Goal: Task Accomplishment & Management: Manage account settings

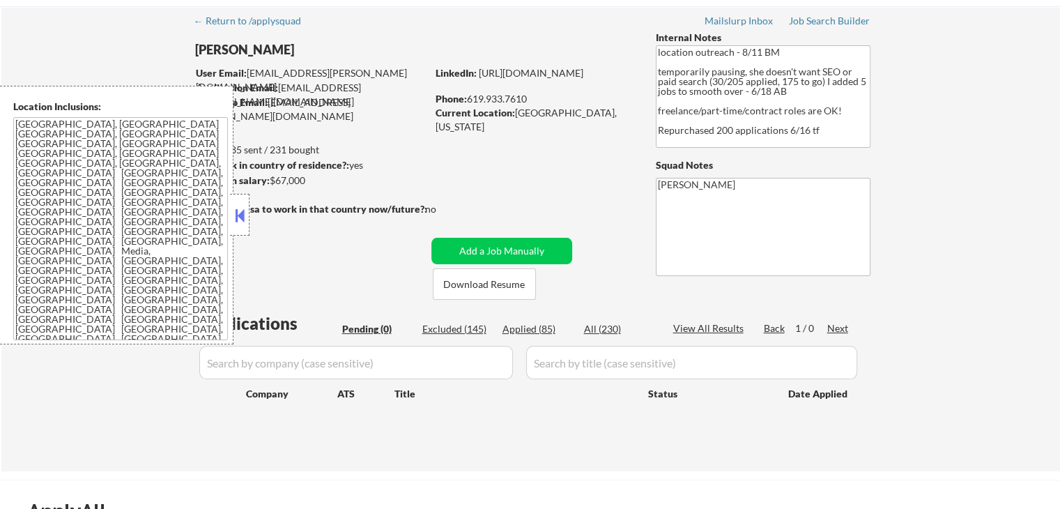
scroll to position [70, 0]
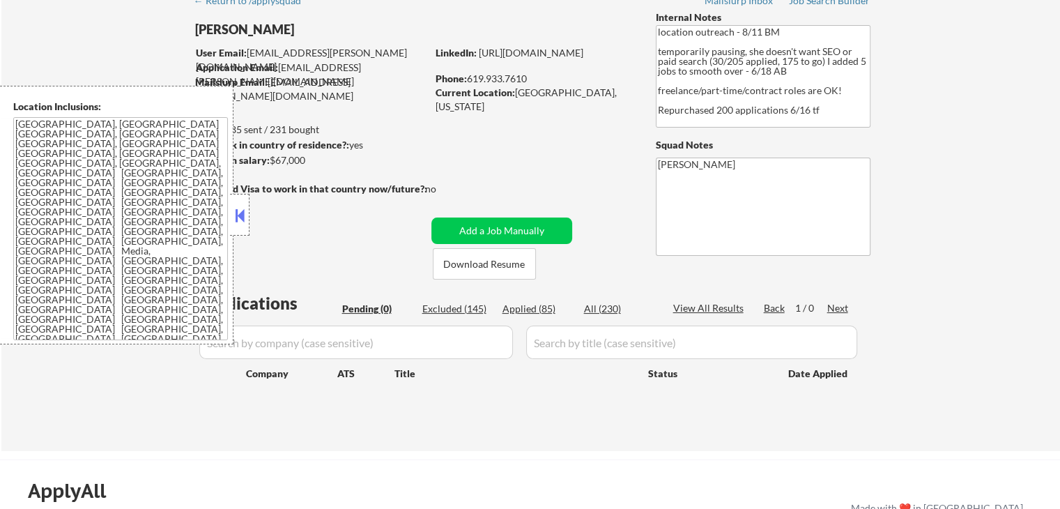
click at [519, 310] on div "Applied (85)" at bounding box center [537, 309] width 70 height 14
select select ""applied""
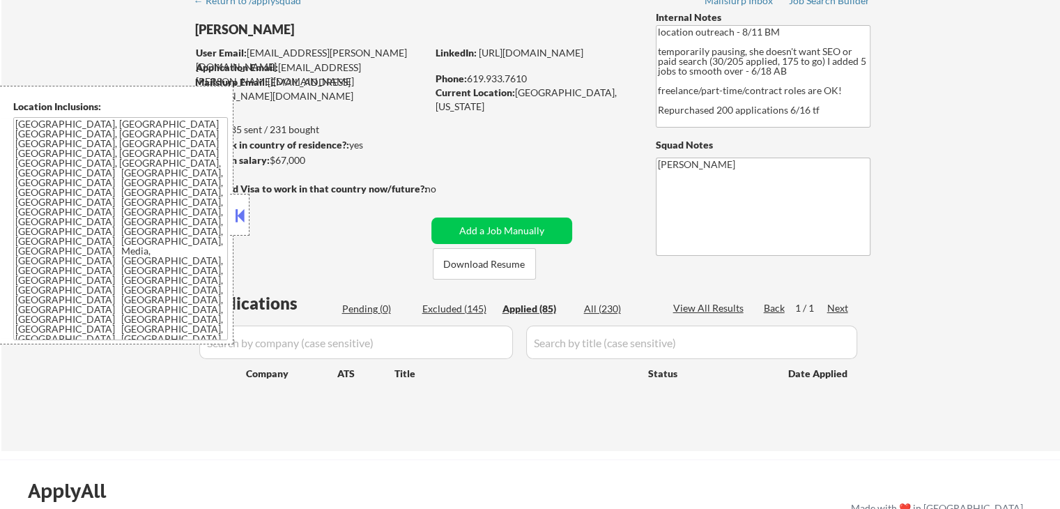
select select ""applied""
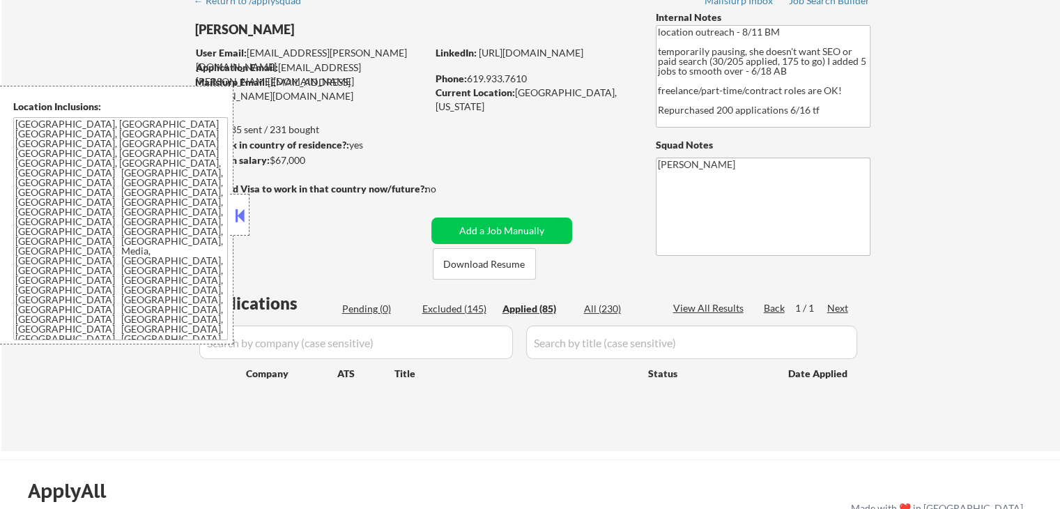
select select ""applied""
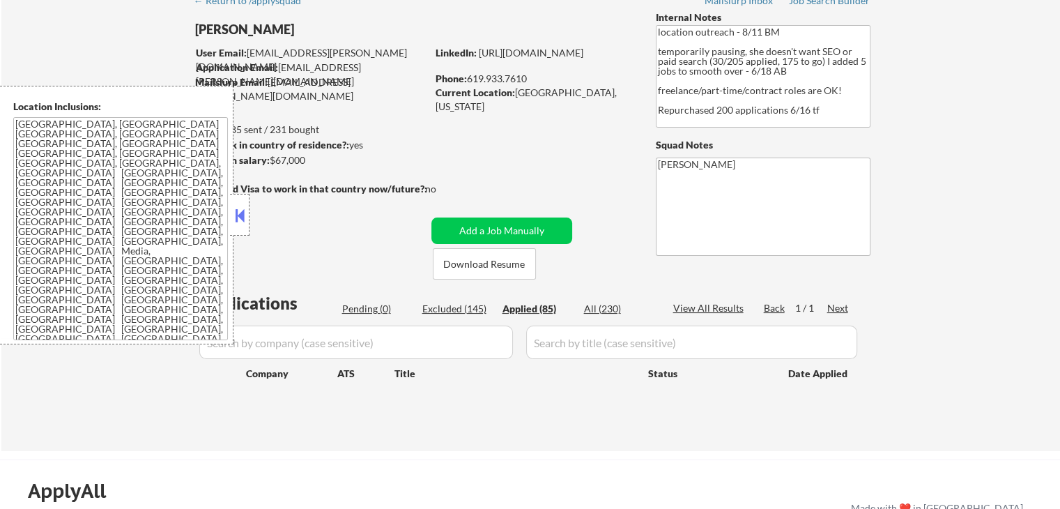
select select ""applied""
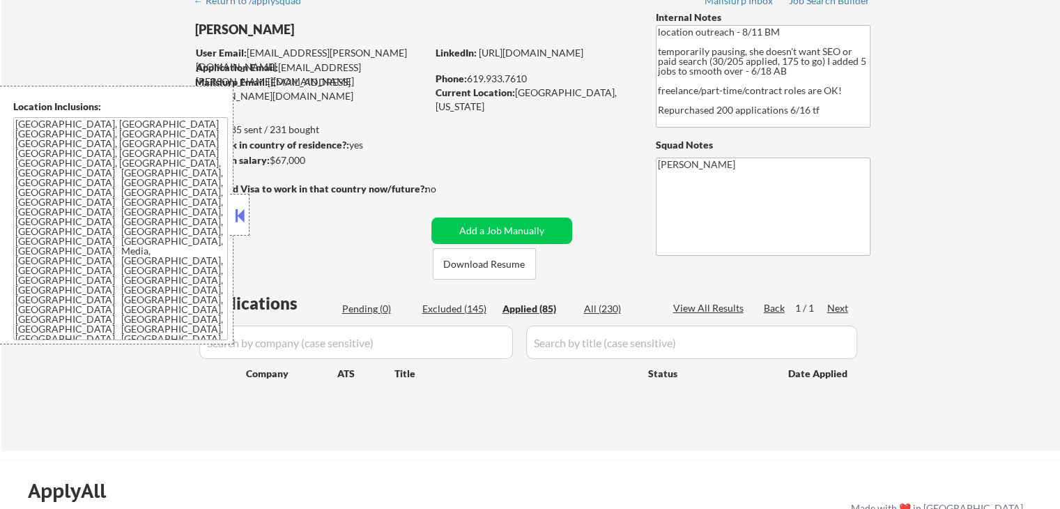
select select ""applied""
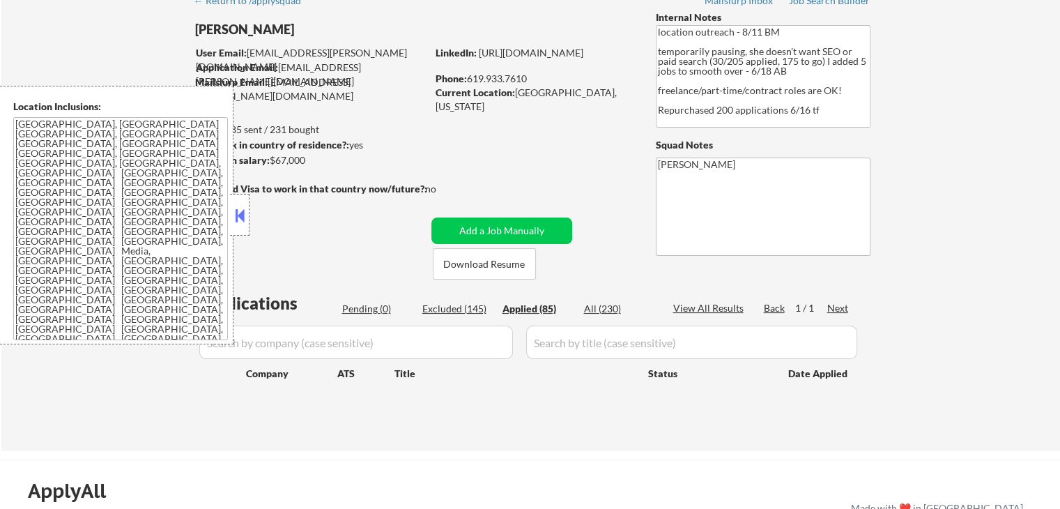
select select ""applied""
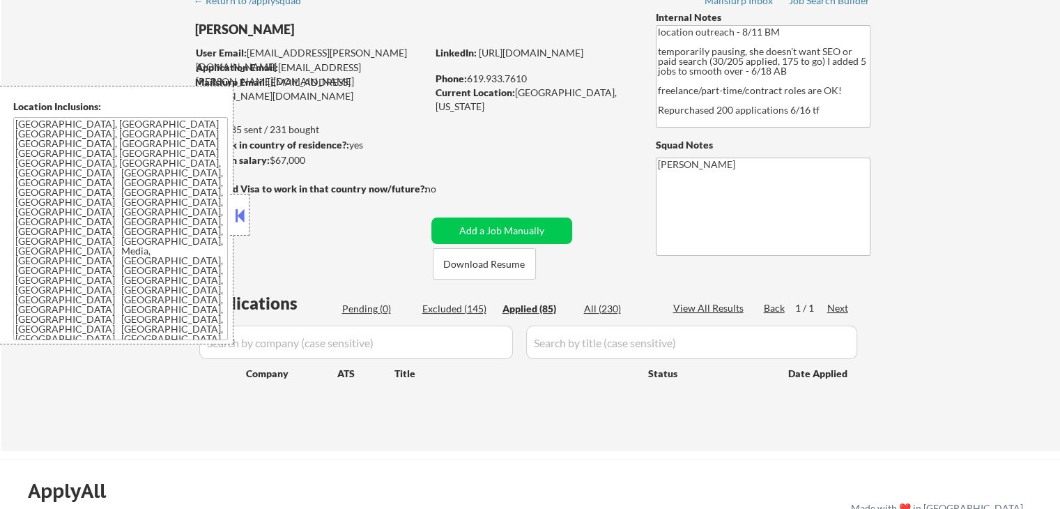
select select ""applied""
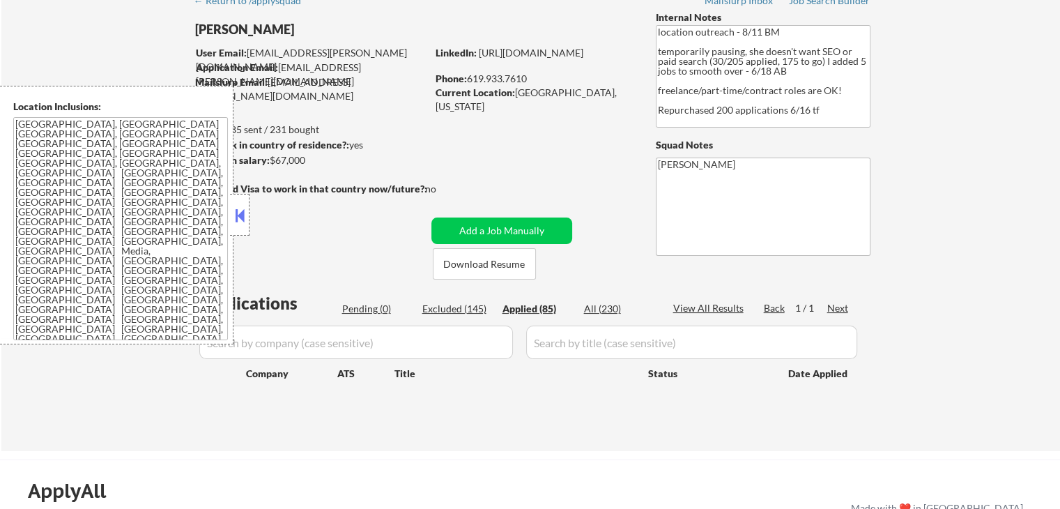
select select ""applied""
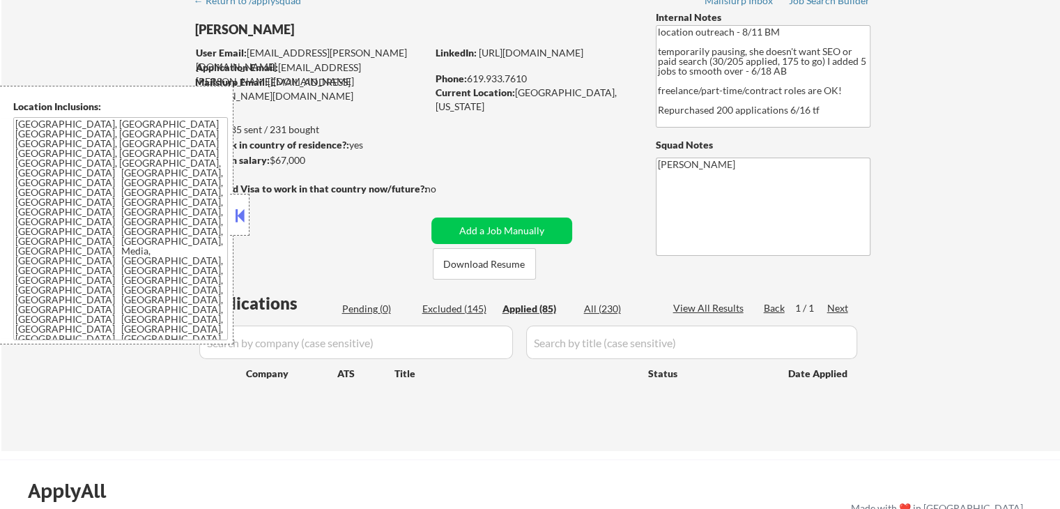
select select ""applied""
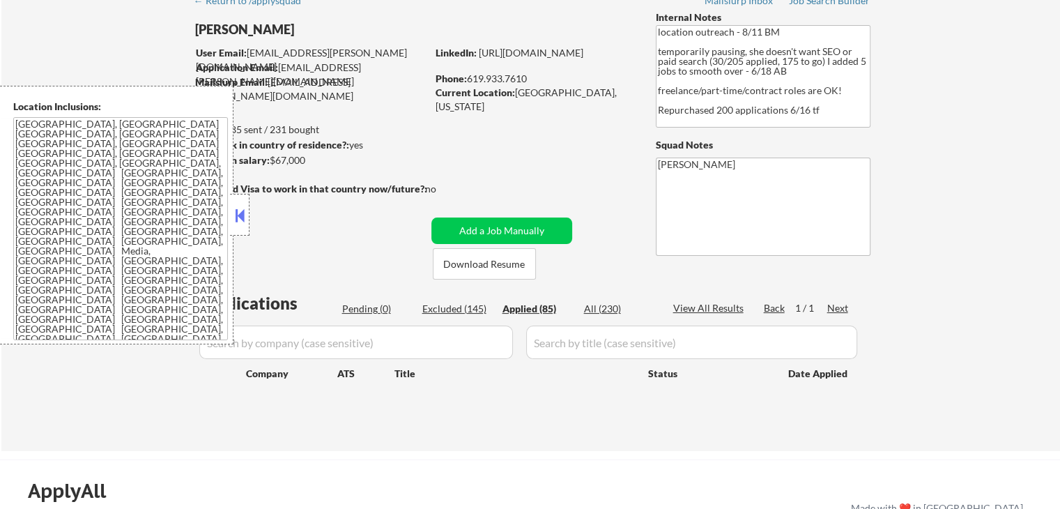
select select ""applied""
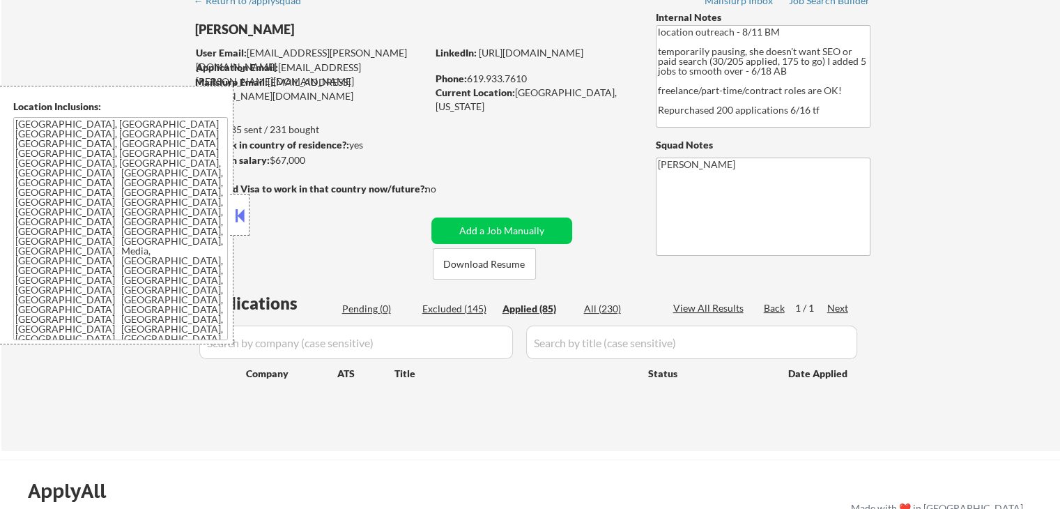
select select ""applied""
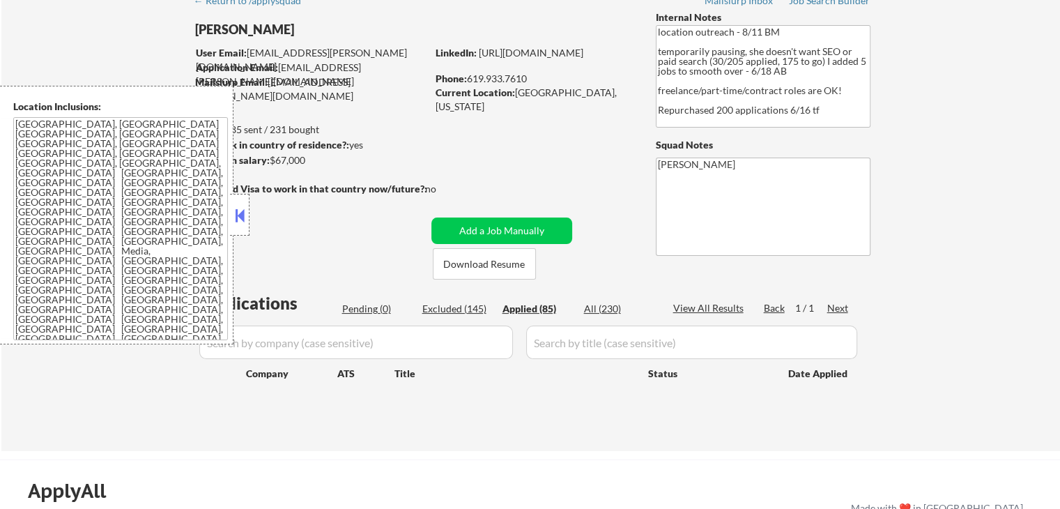
select select ""applied""
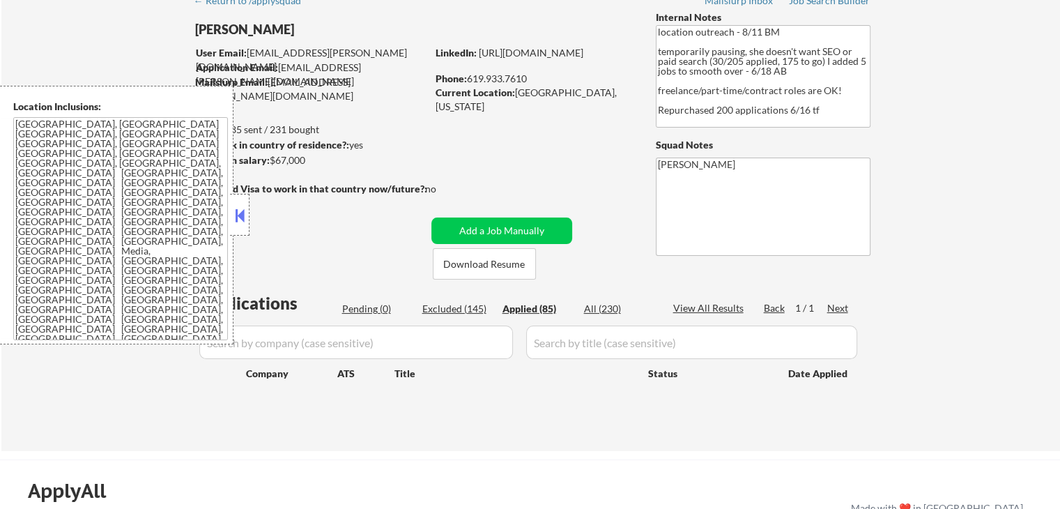
select select ""applied""
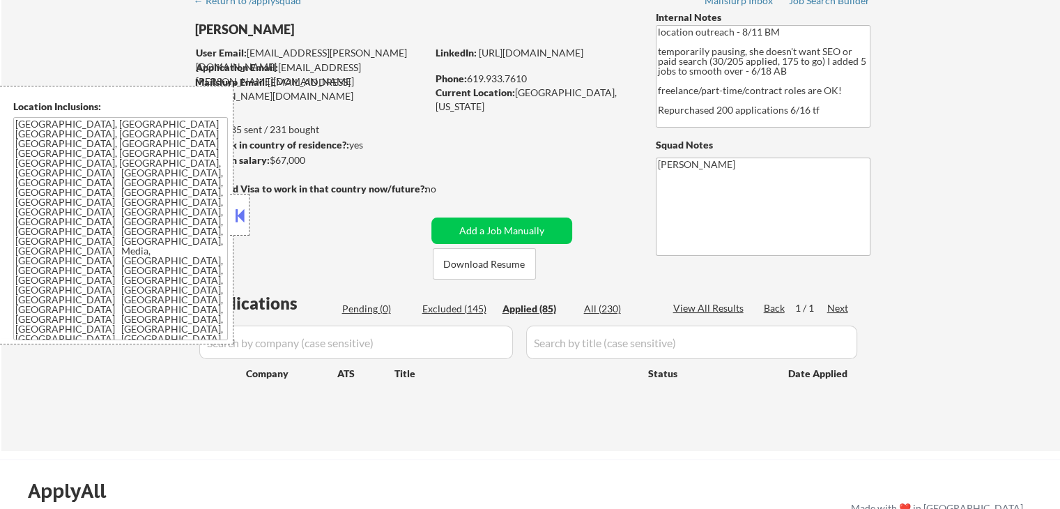
select select ""applied""
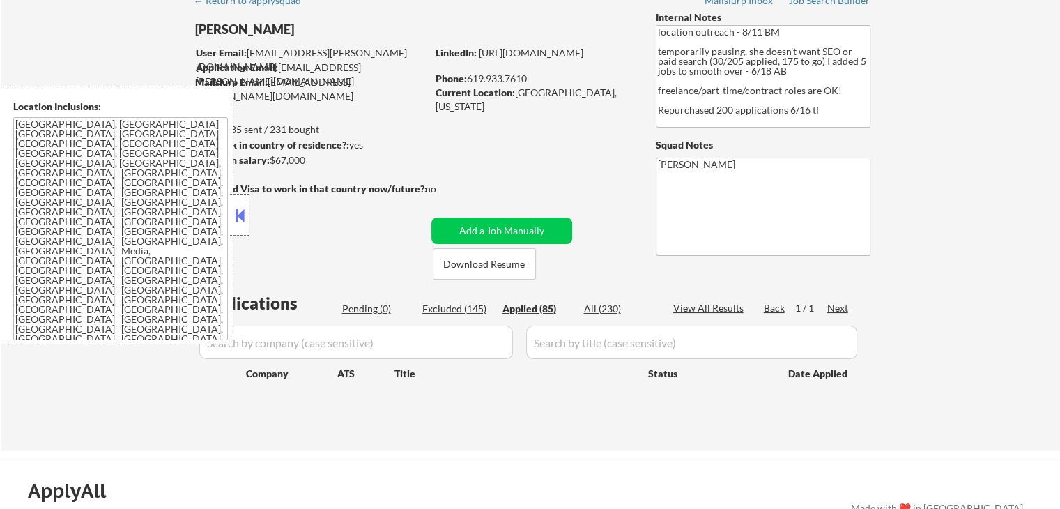
select select ""applied""
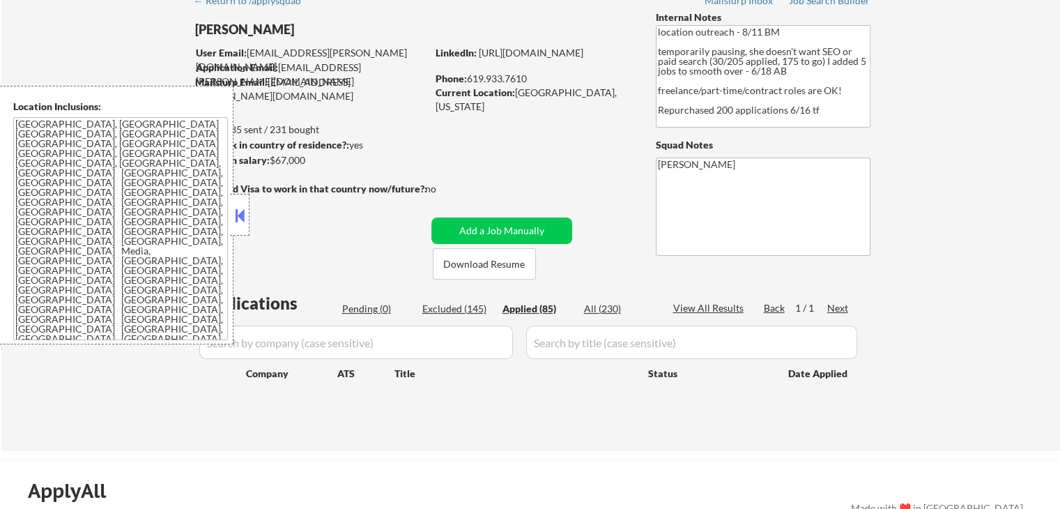
select select ""applied""
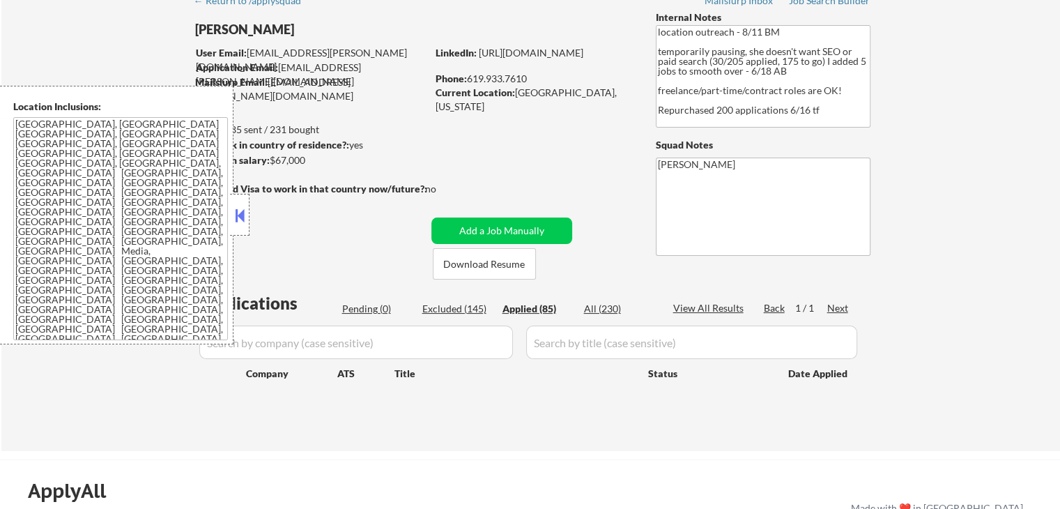
select select ""applied""
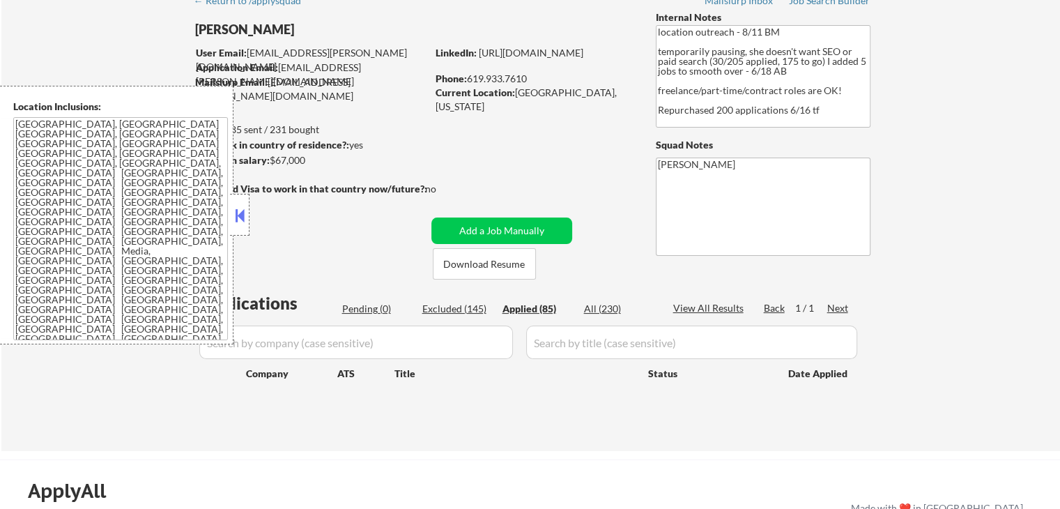
select select ""applied""
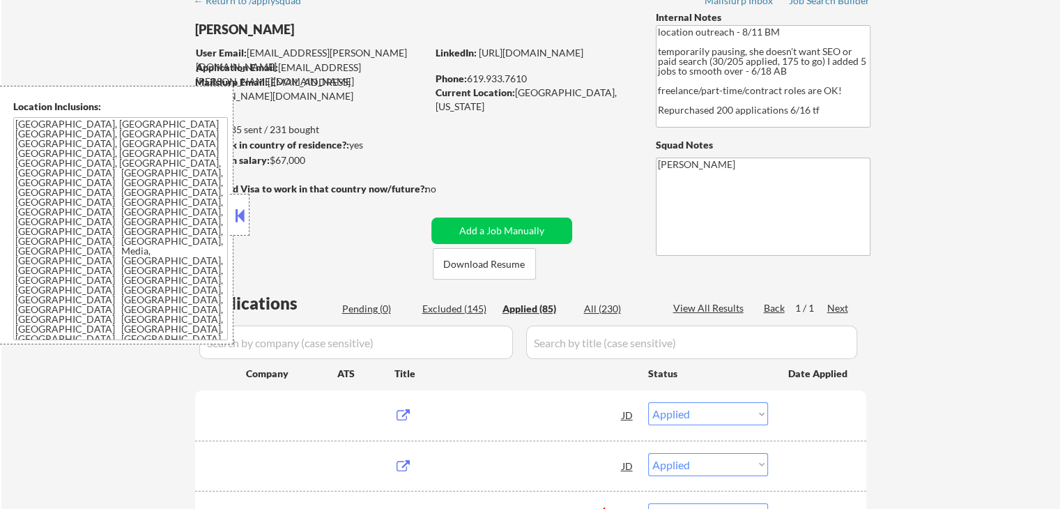
scroll to position [139, 0]
